Goal: Task Accomplishment & Management: Use online tool/utility

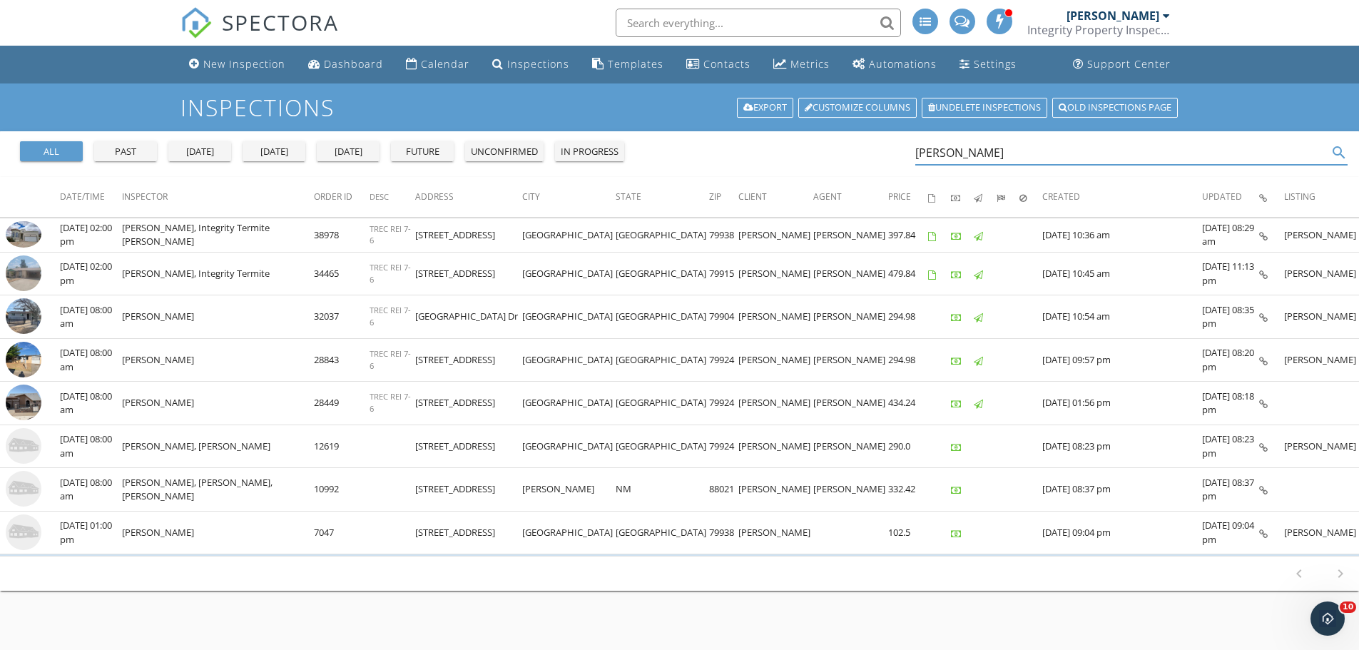
drag, startPoint x: 1015, startPoint y: 153, endPoint x: 883, endPoint y: 151, distance: 132.0
click at [883, 151] on div "all past yesterday today tomorrow future unconfirmed in progress juan martinez …" at bounding box center [679, 154] width 1359 height 46
click at [340, 68] on div "Dashboard" at bounding box center [353, 64] width 59 height 14
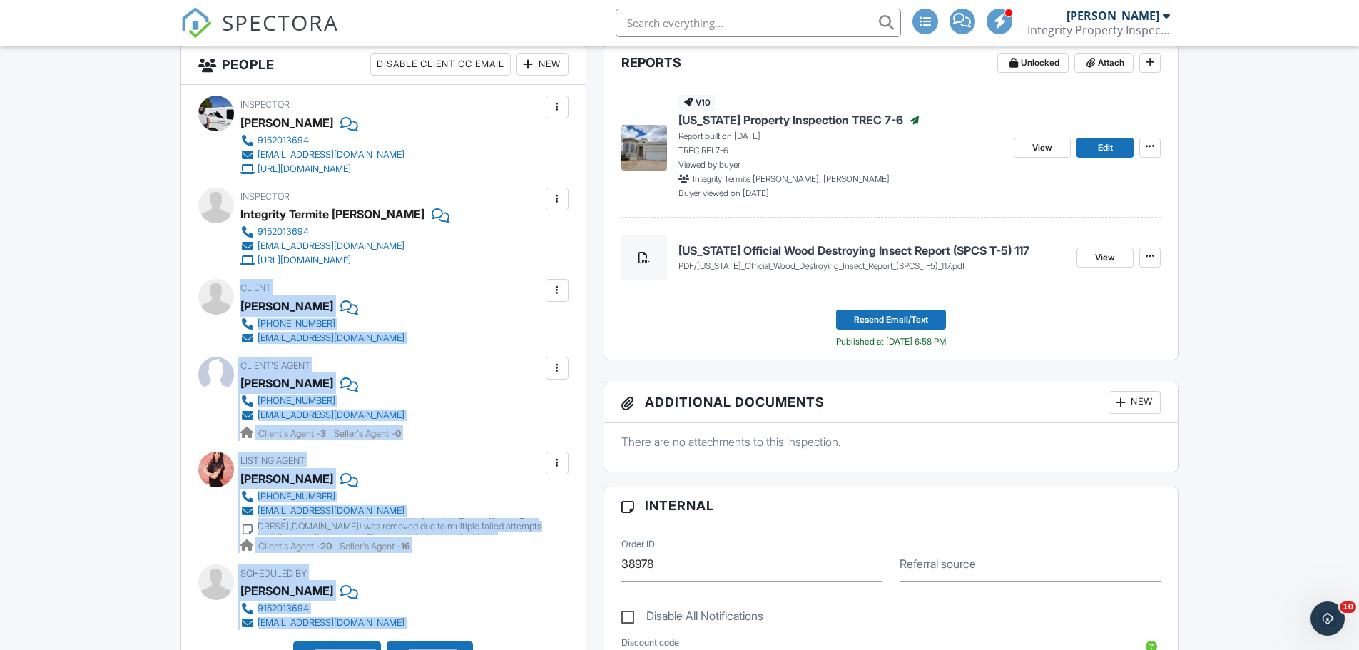
scroll to position [407, 0]
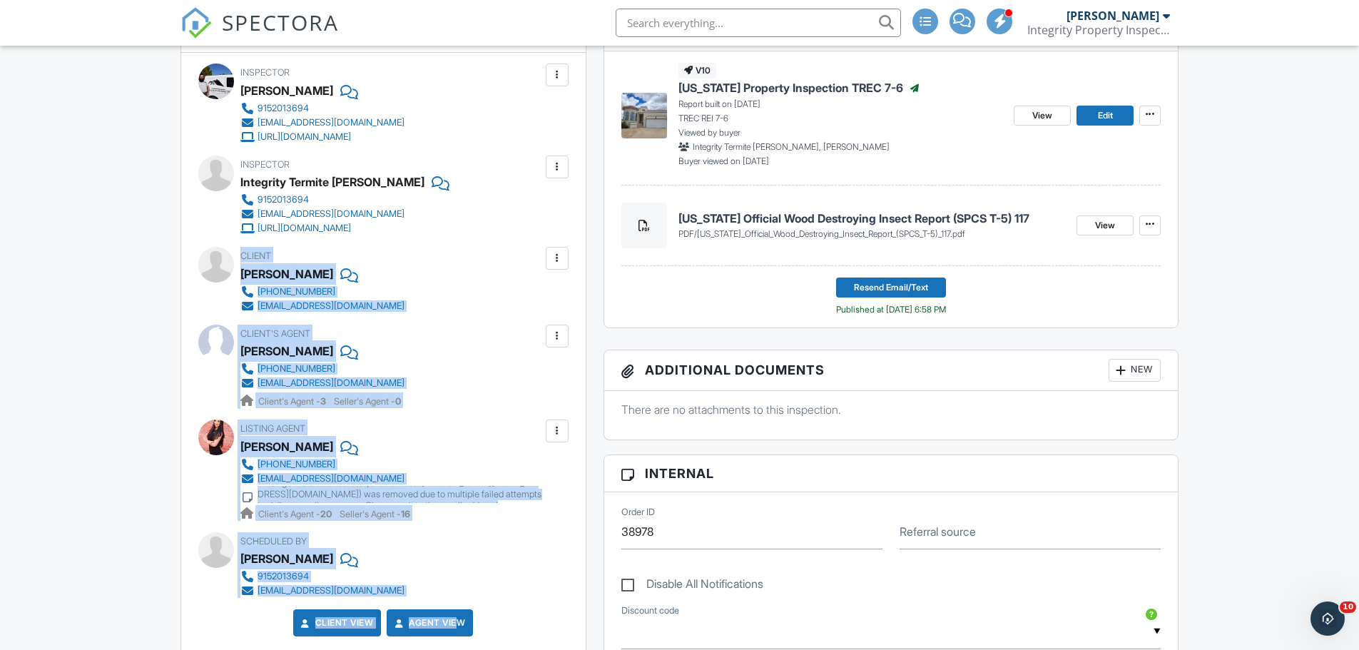
drag, startPoint x: 241, startPoint y: 424, endPoint x: 461, endPoint y: 394, distance: 221.8
click at [461, 394] on div "Inspector Alberto Salinas 9152013694 integrityspec@gmail.com https://www.integr…" at bounding box center [383, 355] width 405 height 605
copy div "Client Juan Martinez 915-777-5465 juanmartinez890@gmail.com Edit Update Agent C…"
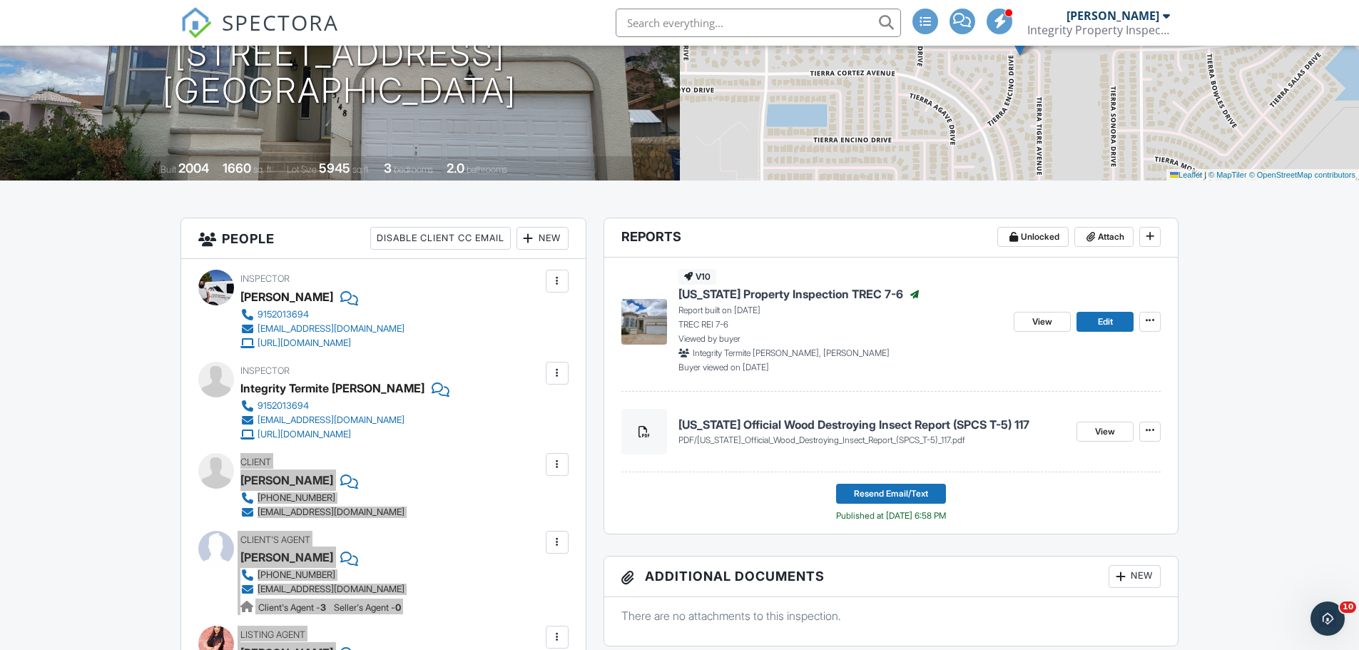
scroll to position [50, 0]
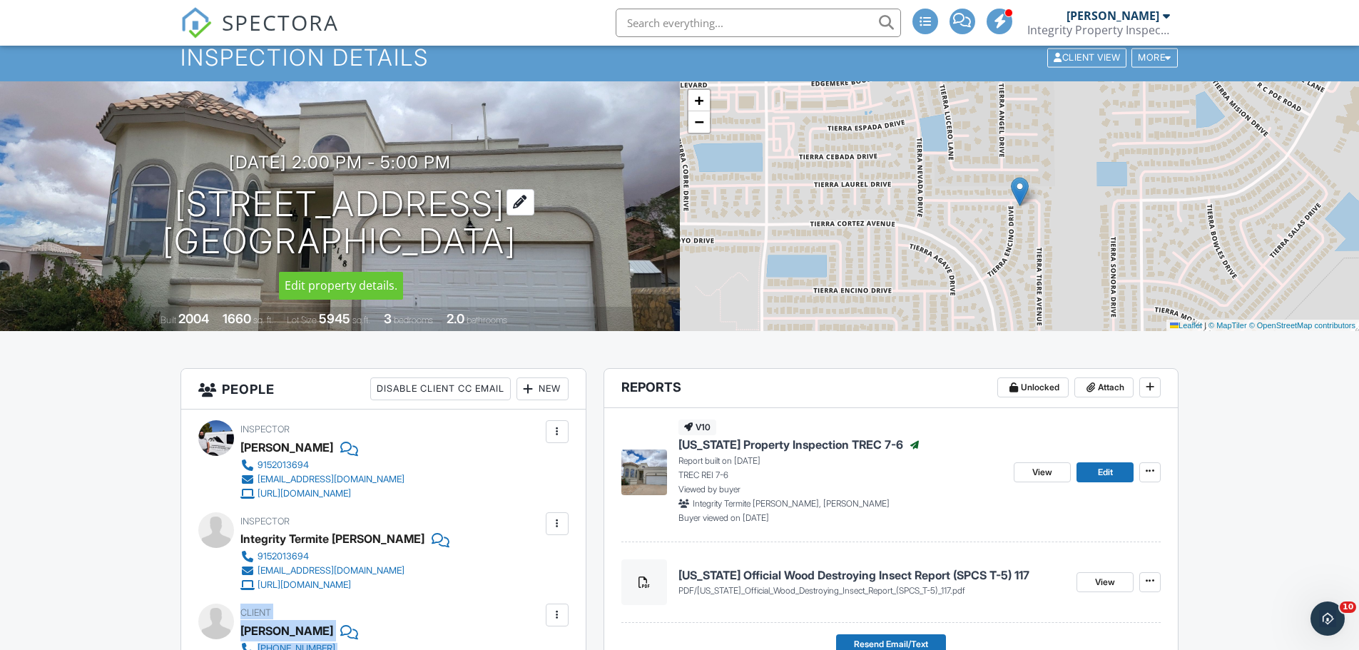
drag, startPoint x: 141, startPoint y: 196, endPoint x: 505, endPoint y: 237, distance: 366.8
click at [505, 237] on h1 "3148 Tierra Encino Dr El Paso, TX 79938" at bounding box center [340, 223] width 354 height 76
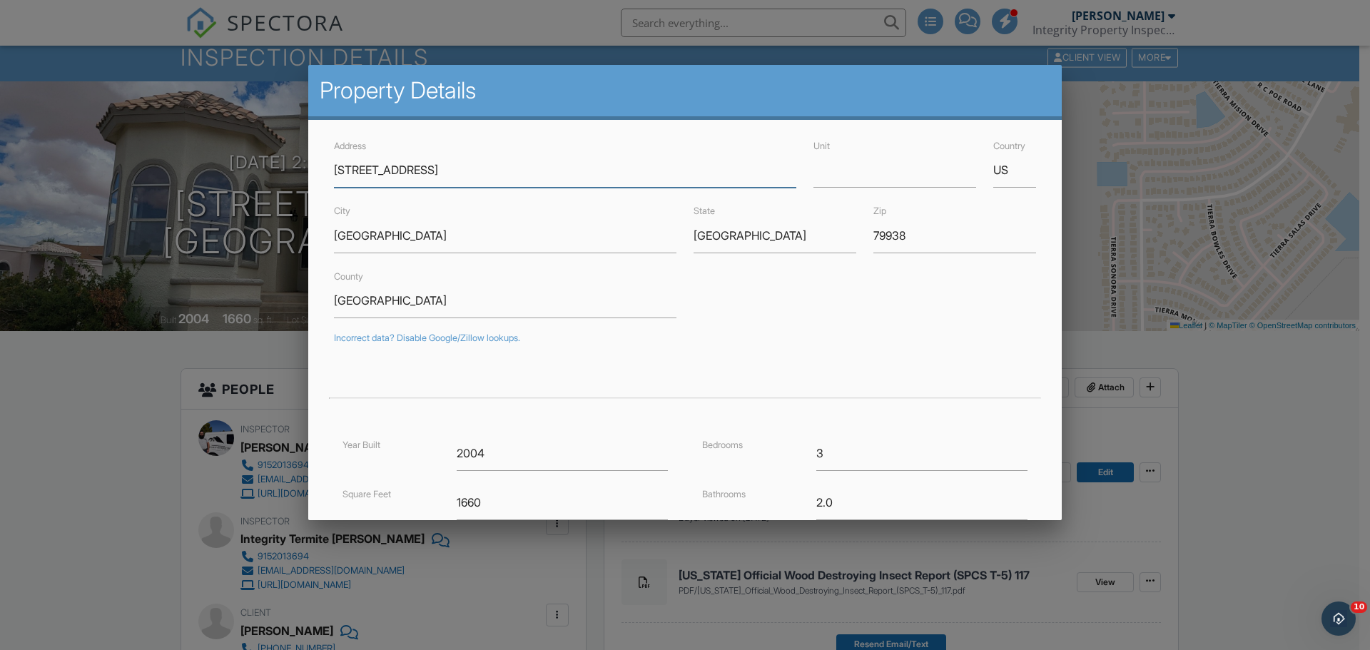
drag, startPoint x: 452, startPoint y: 235, endPoint x: 462, endPoint y: 173, distance: 63.5
click at [462, 173] on input "[STREET_ADDRESS]" at bounding box center [565, 170] width 462 height 35
drag, startPoint x: 462, startPoint y: 173, endPoint x: 286, endPoint y: 176, distance: 175.5
click at [1240, 445] on div at bounding box center [685, 335] width 1370 height 813
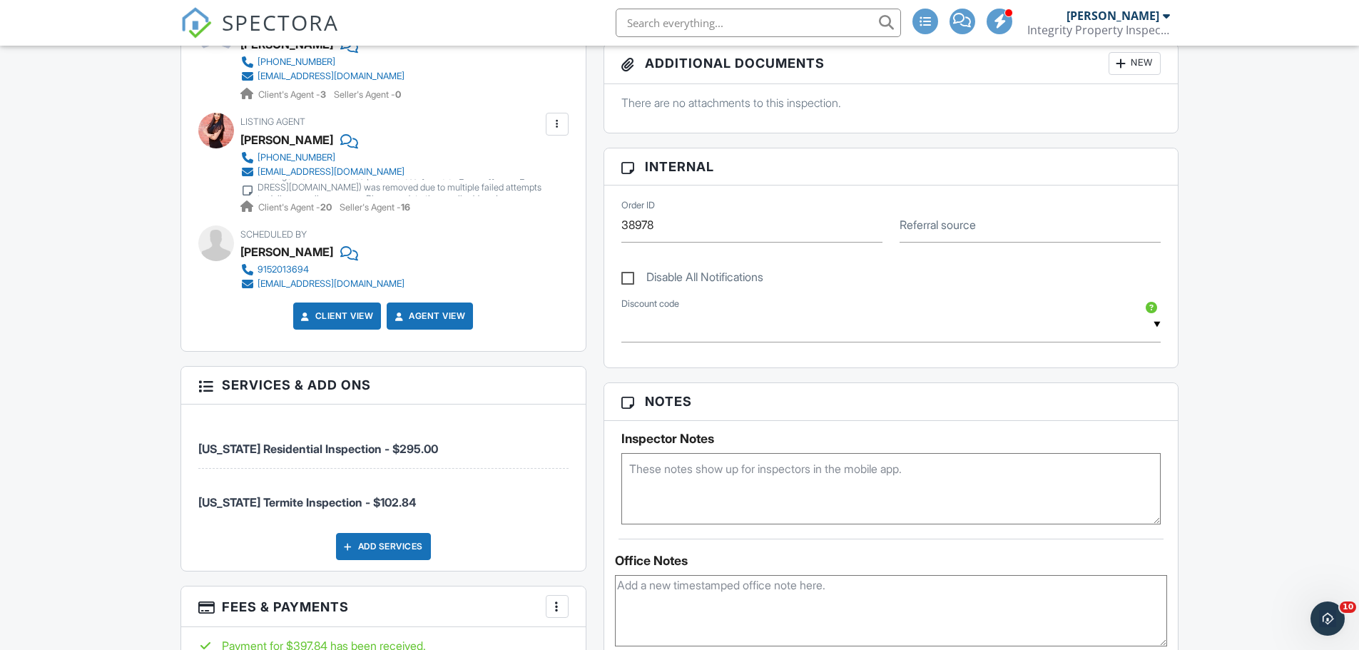
scroll to position [0, 0]
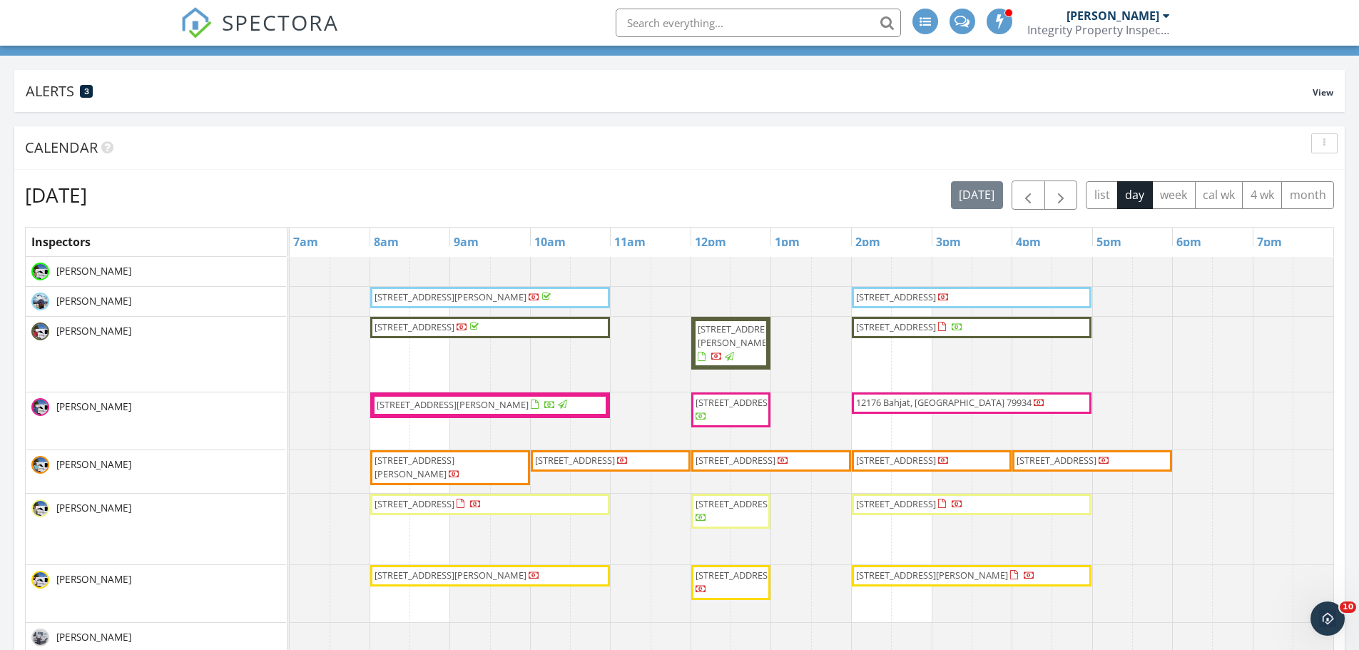
scroll to position [119, 0]
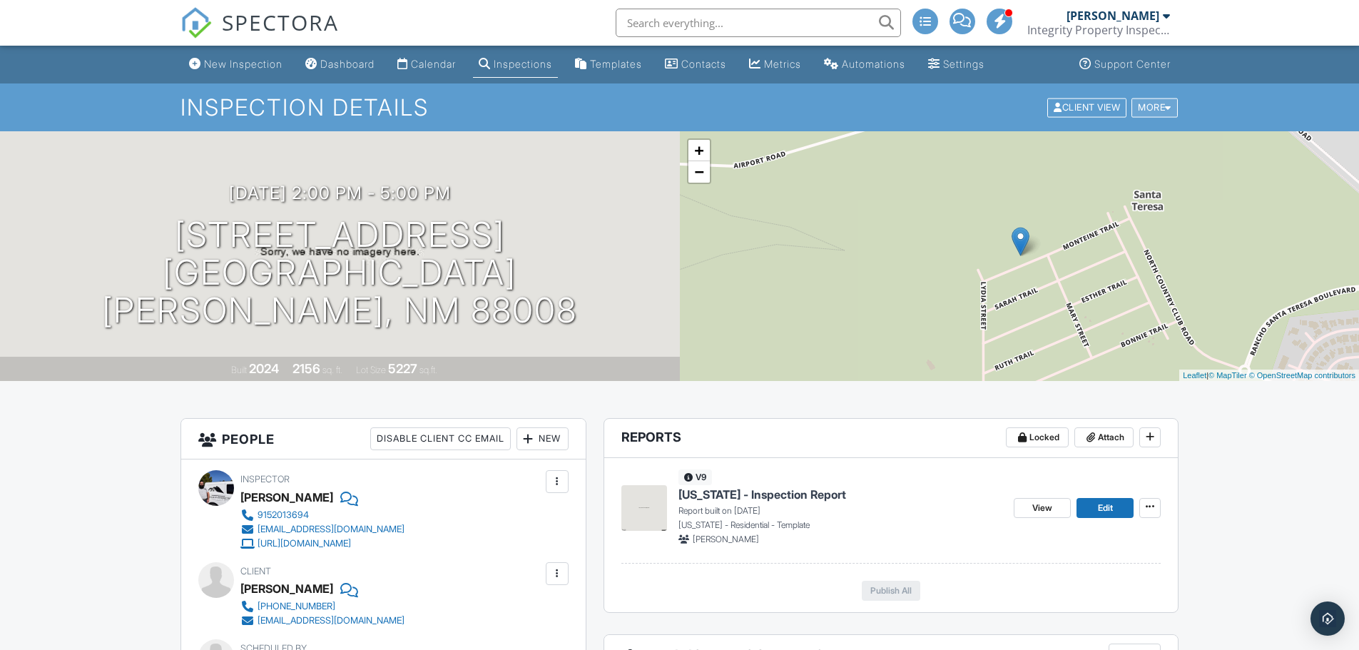
click at [1169, 105] on div at bounding box center [1168, 107] width 6 height 9
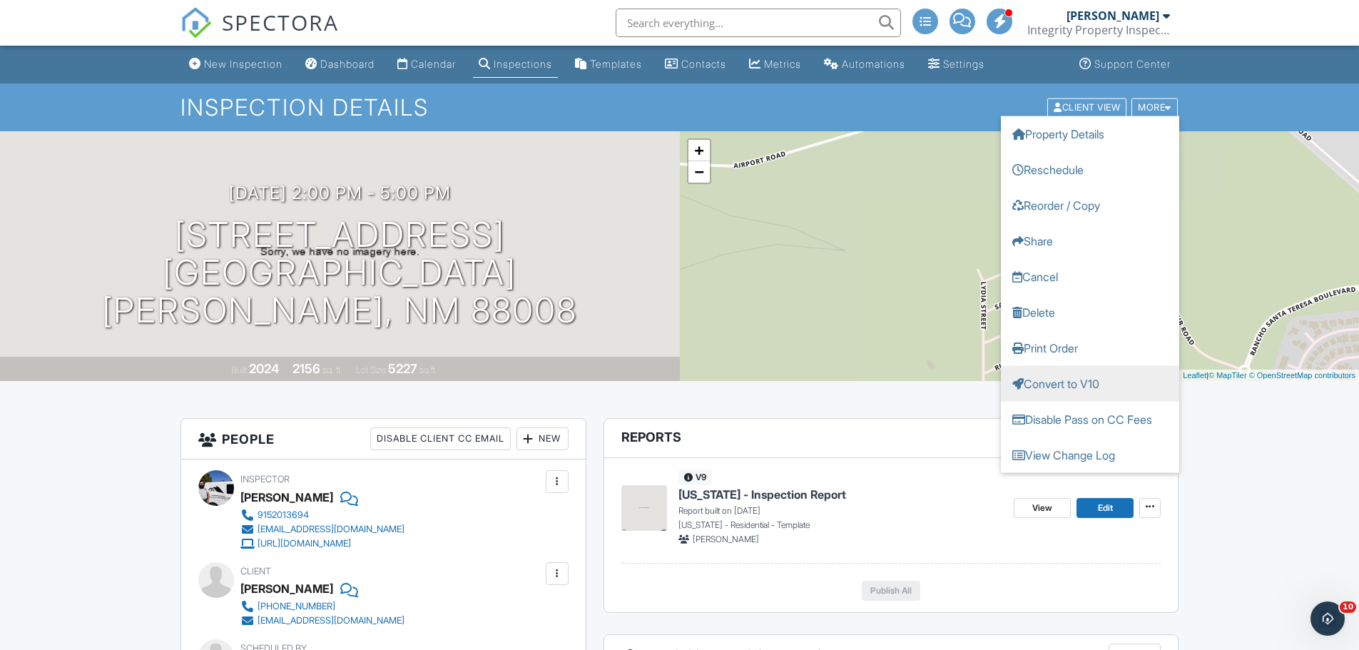
click at [1073, 374] on link "Convert to V10" at bounding box center [1090, 383] width 178 height 36
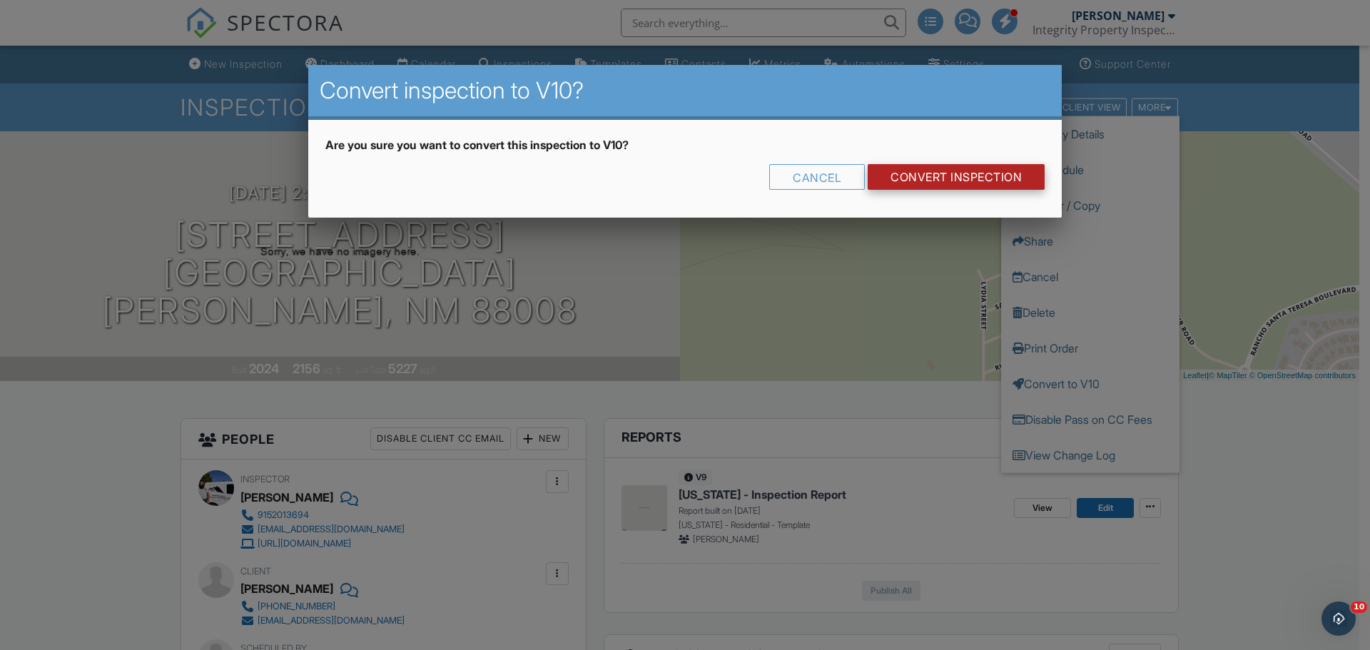
click at [930, 174] on link "CONVERT INSPECTION" at bounding box center [956, 177] width 177 height 26
